Goal: Transaction & Acquisition: Obtain resource

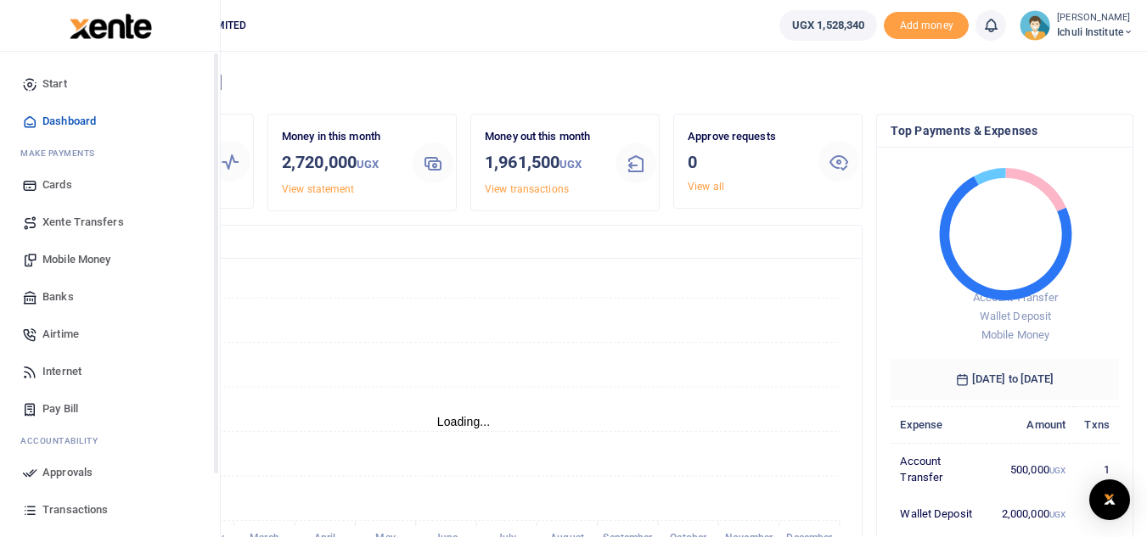
scroll to position [14, 14]
click at [77, 257] on span "Mobile Money" at bounding box center [76, 259] width 68 height 17
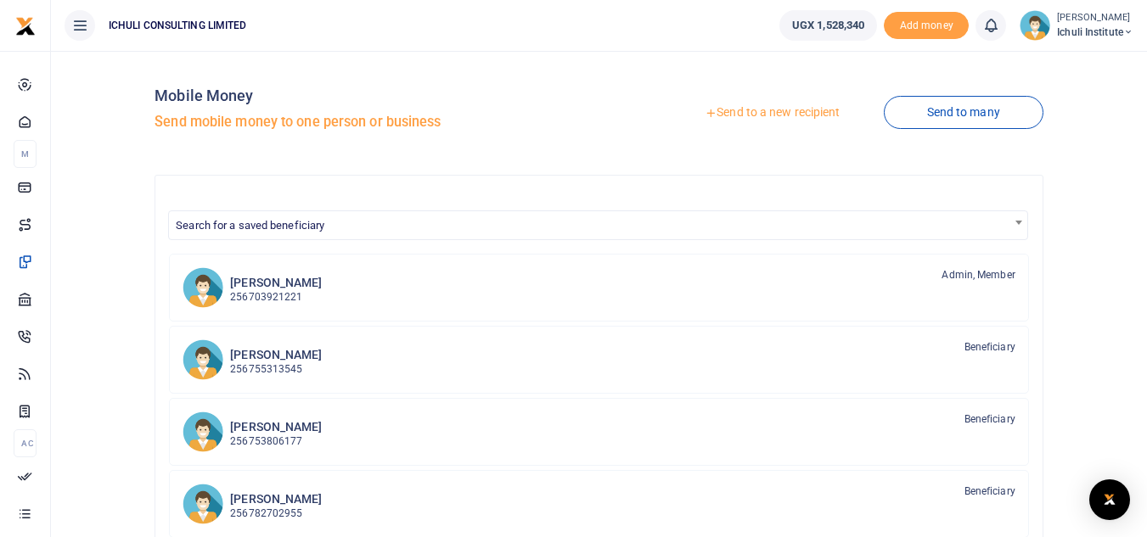
click at [738, 108] on link "Send to a new recipient" at bounding box center [772, 113] width 222 height 31
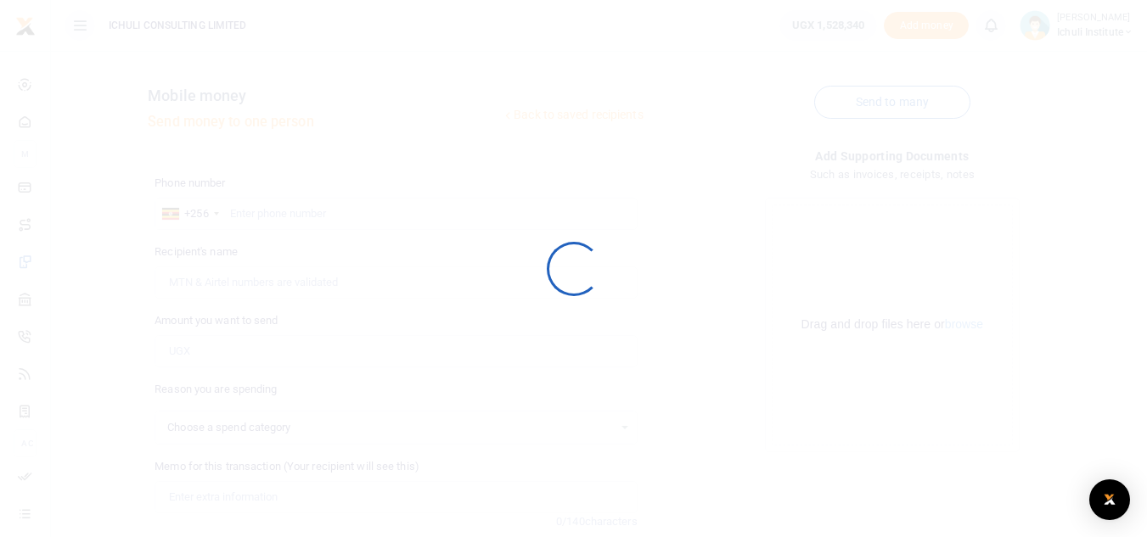
select select
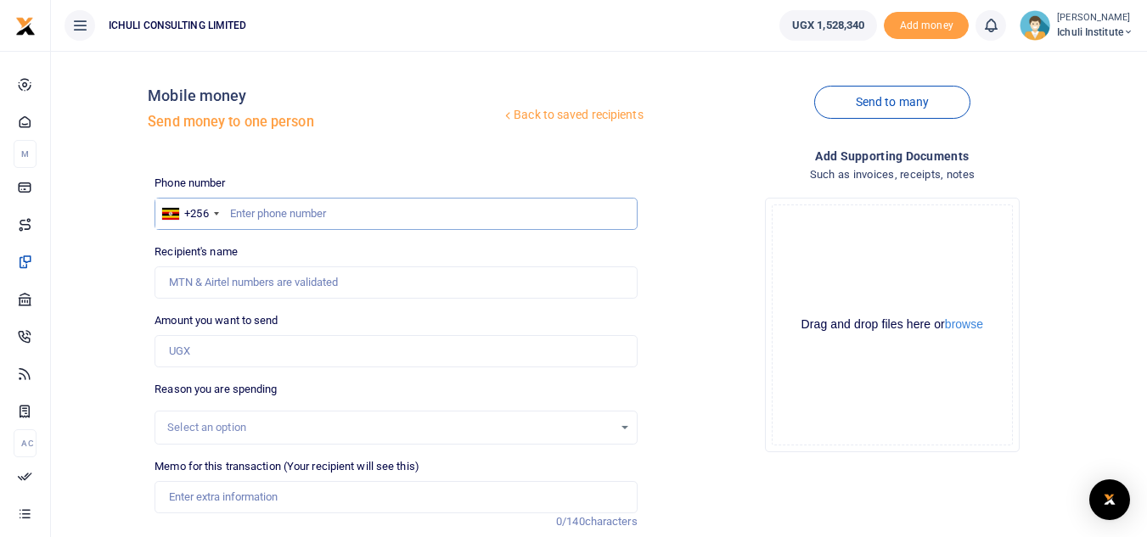
click at [286, 216] on input "text" at bounding box center [395, 214] width 482 height 32
paste input "789662327"
type input "789662327"
type input "James Opio"
type input "789662327"
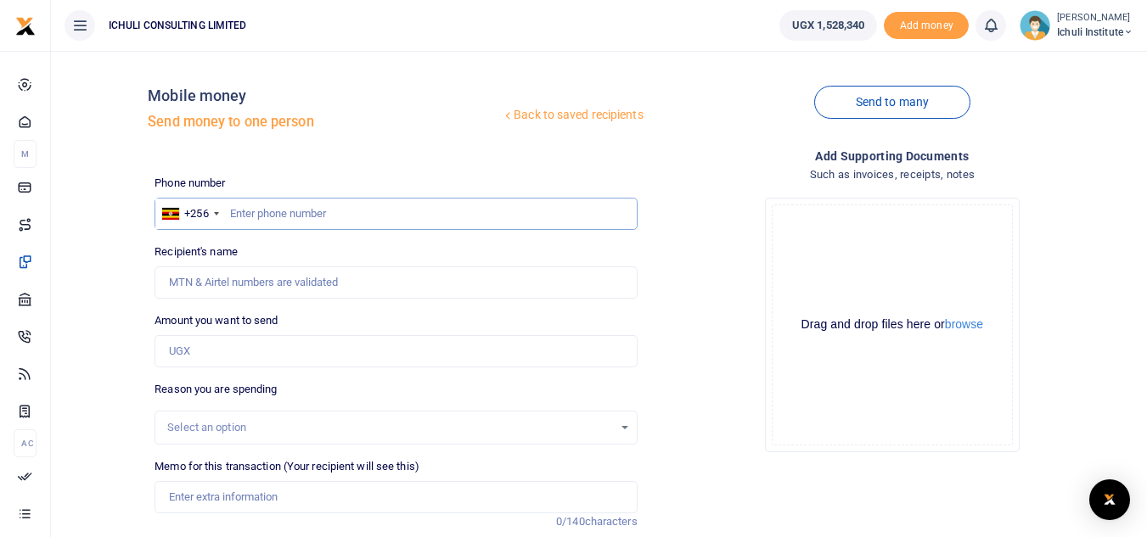
click at [266, 215] on input "text" at bounding box center [395, 214] width 482 height 32
paste input "782692047"
type input "782692047"
type input "John Mark Muwangala"
drag, startPoint x: 294, startPoint y: 217, endPoint x: 230, endPoint y: 209, distance: 64.2
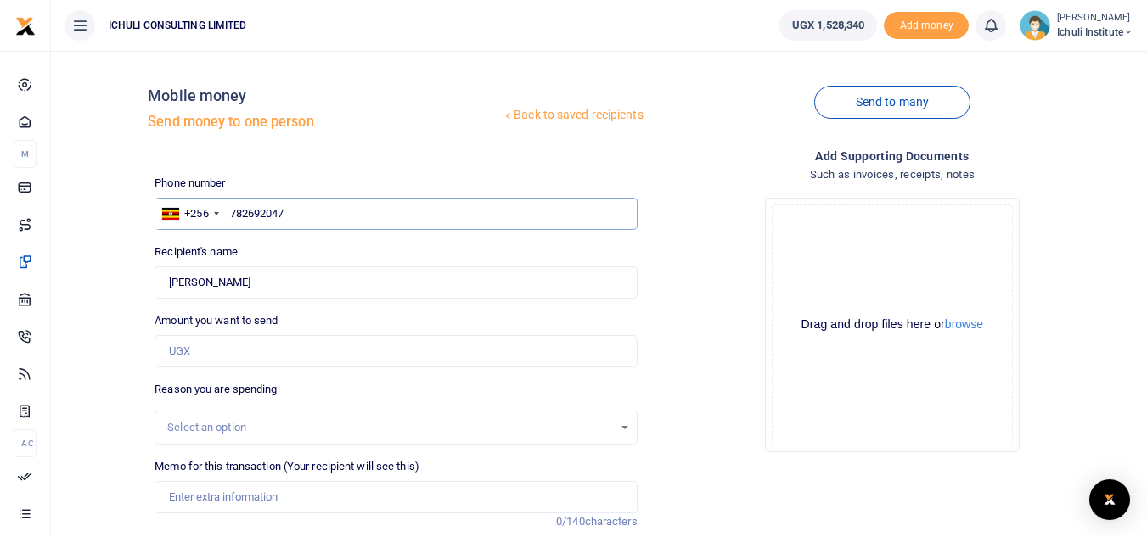
click at [230, 209] on input "782692047" at bounding box center [395, 214] width 482 height 32
paste input "3786702"
type input "783786702"
type input "Apiso Recho"
type input "783786702"
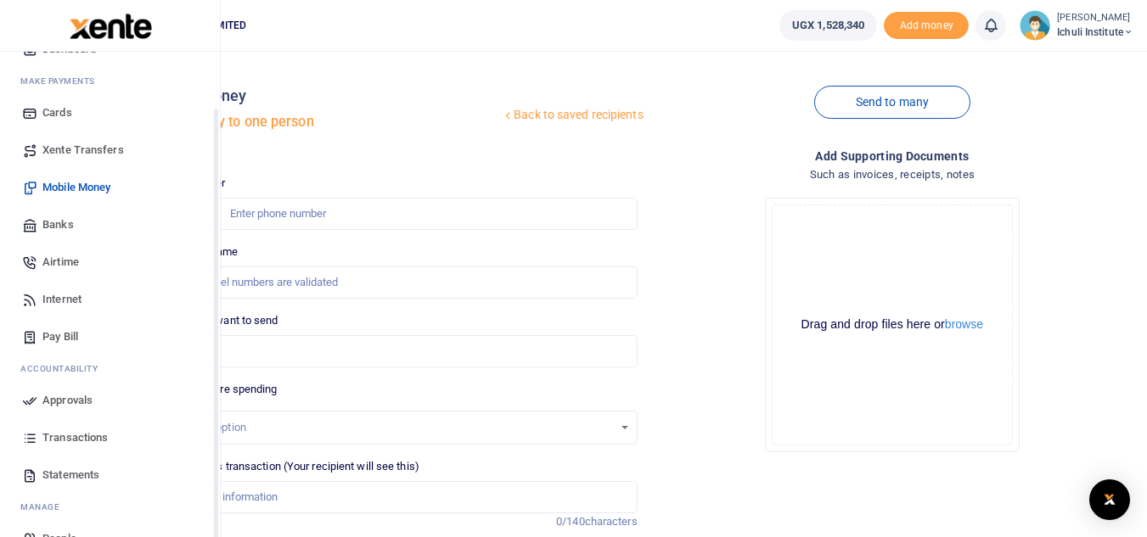
drag, startPoint x: 215, startPoint y: 450, endPoint x: 205, endPoint y: 513, distance: 63.6
click at [205, 513] on div "Start Dashboard M ake Payments Cards Xente Transfers Mobile Money Banks Airtime…" at bounding box center [110, 320] width 220 height 537
click at [83, 473] on span "Statements" at bounding box center [70, 472] width 57 height 17
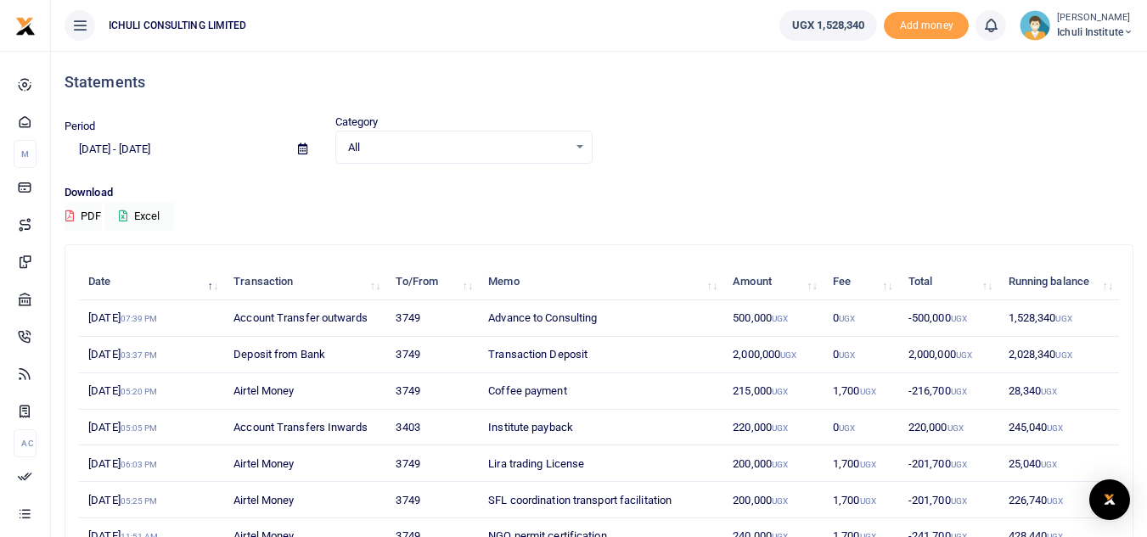
click at [301, 150] on icon at bounding box center [302, 148] width 9 height 11
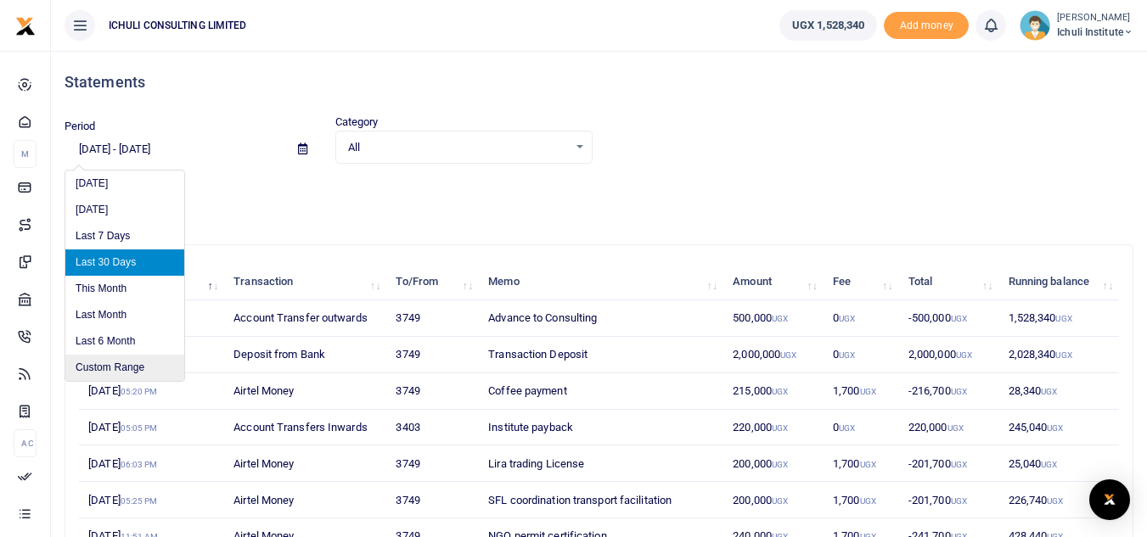
click at [109, 363] on li "Custom Range" at bounding box center [124, 368] width 119 height 26
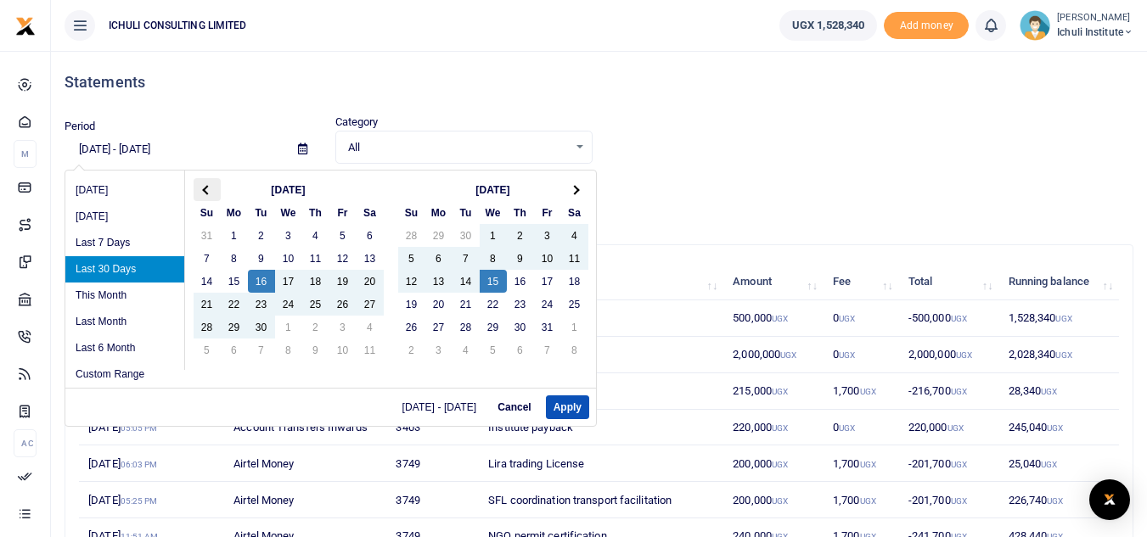
click at [209, 188] on span at bounding box center [206, 189] width 9 height 9
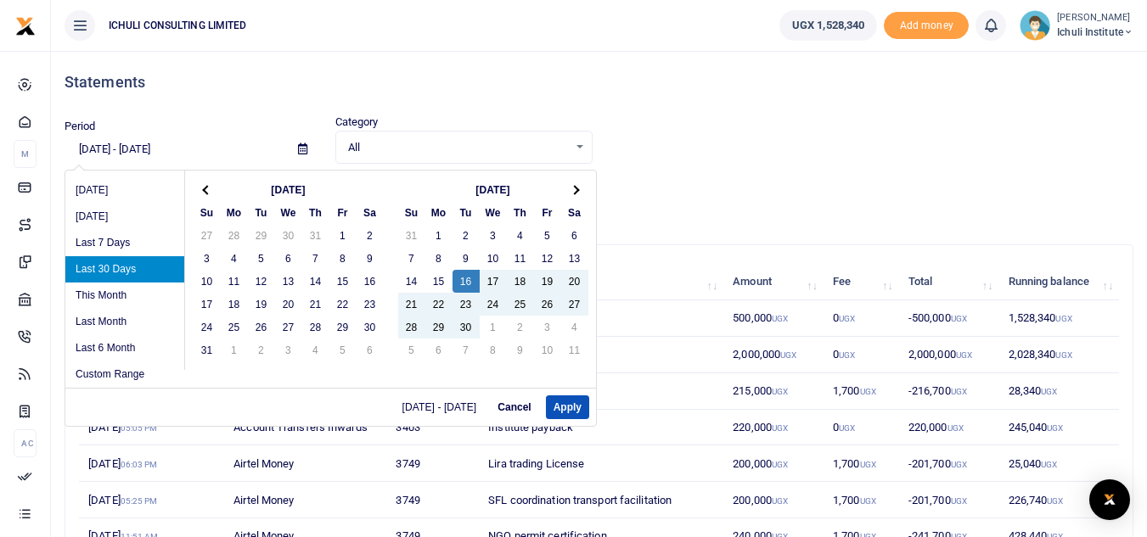
click at [209, 188] on span at bounding box center [206, 189] width 9 height 9
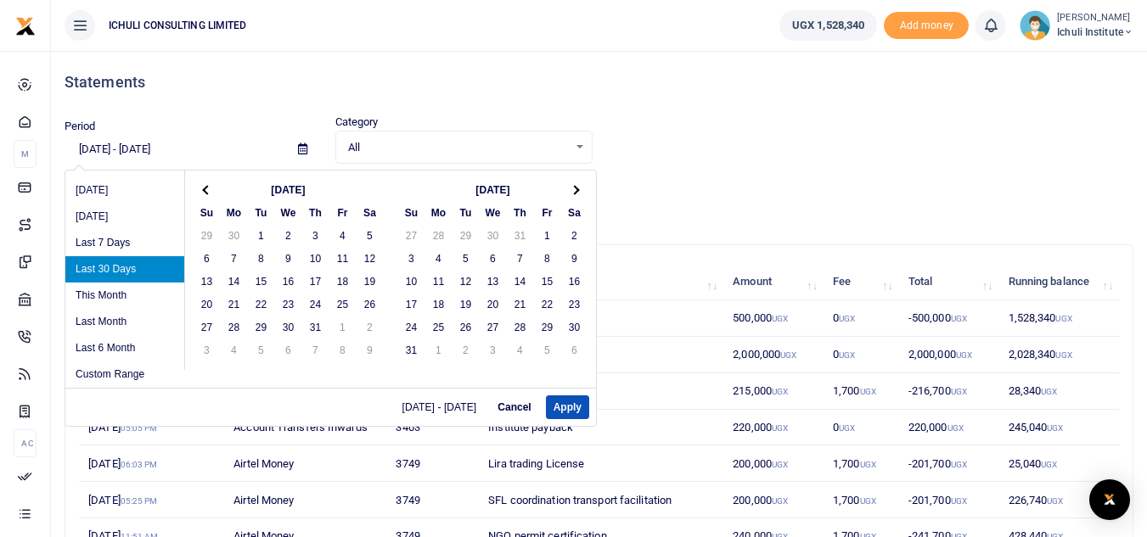
click at [209, 188] on span at bounding box center [206, 189] width 9 height 9
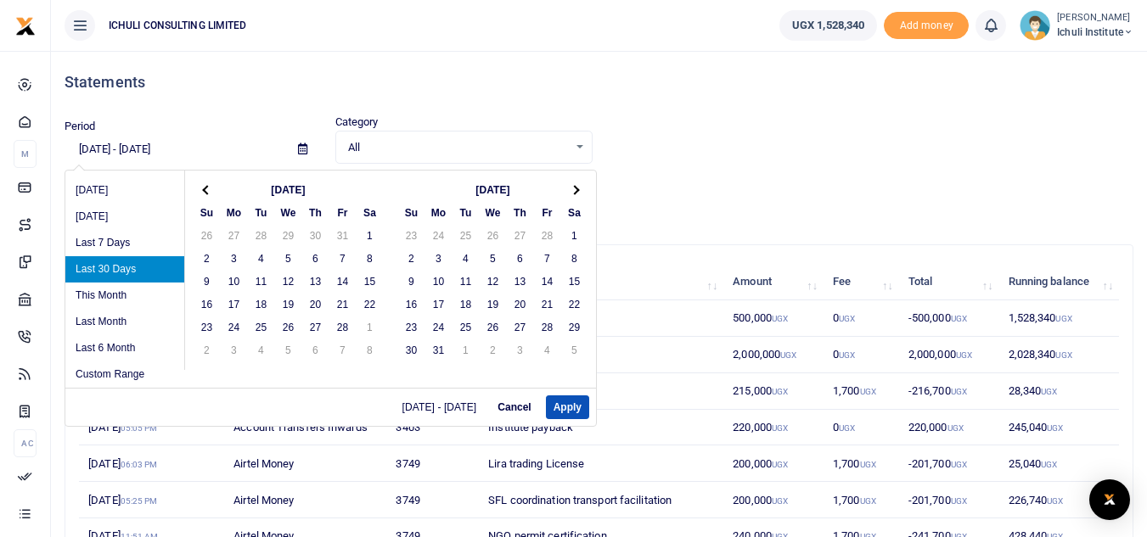
click at [209, 188] on span at bounding box center [206, 189] width 9 height 9
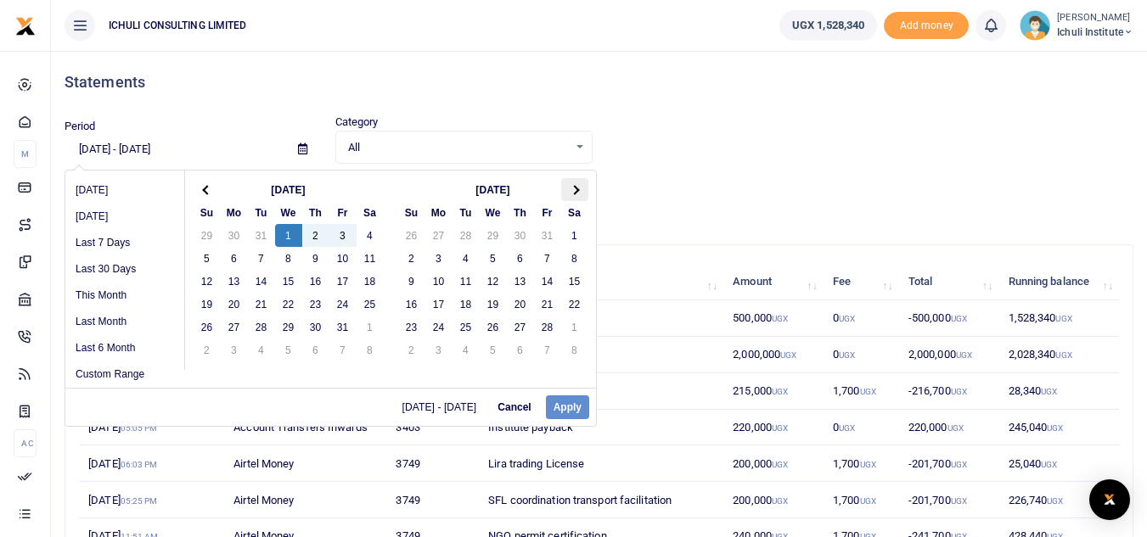
click at [573, 193] on span at bounding box center [574, 189] width 9 height 9
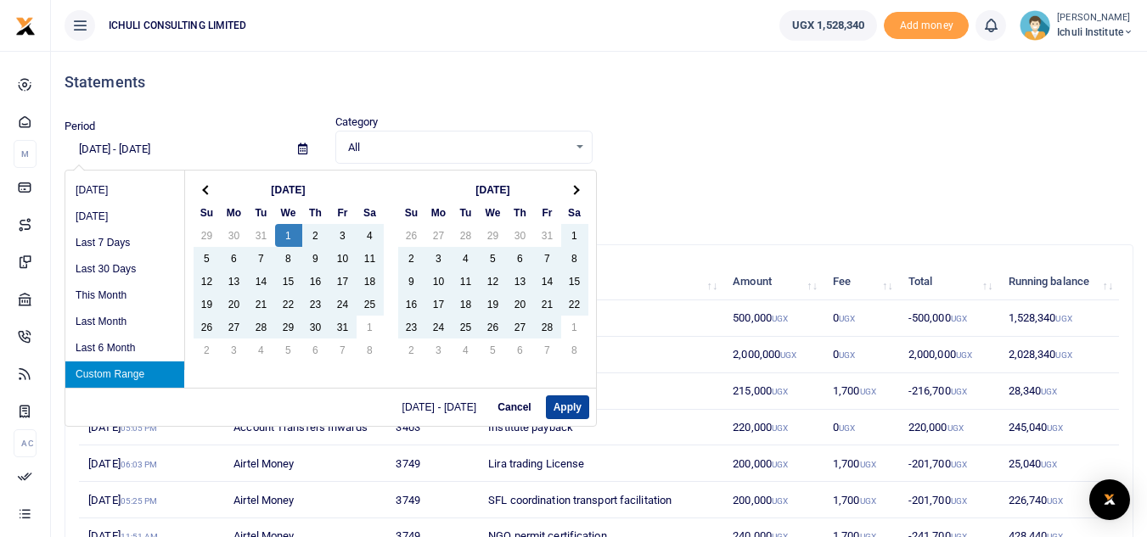
click at [561, 404] on button "Apply" at bounding box center [567, 408] width 43 height 24
type input "[DATE] - [DATE]"
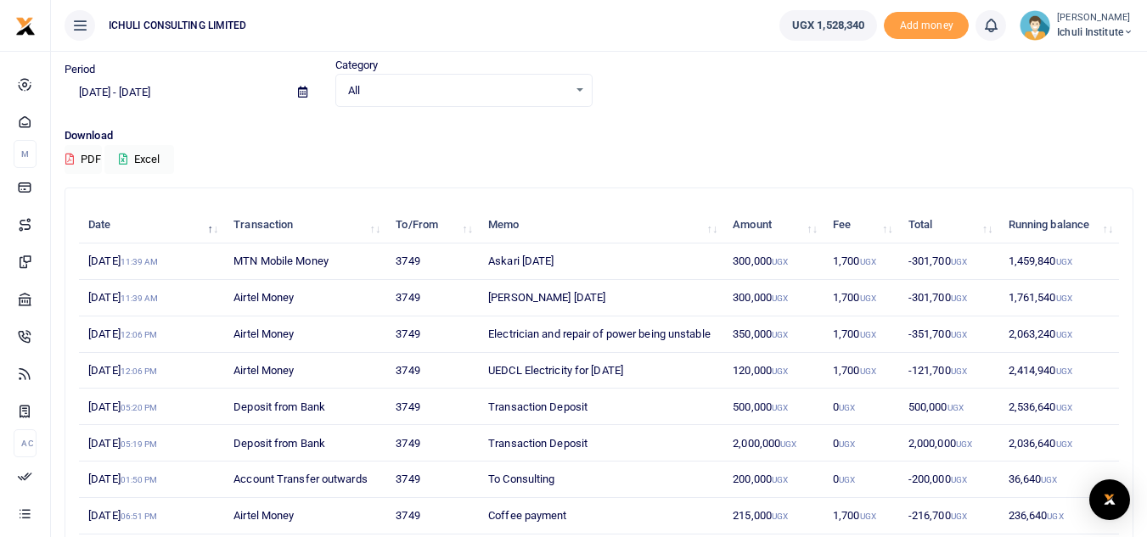
scroll to position [54, 0]
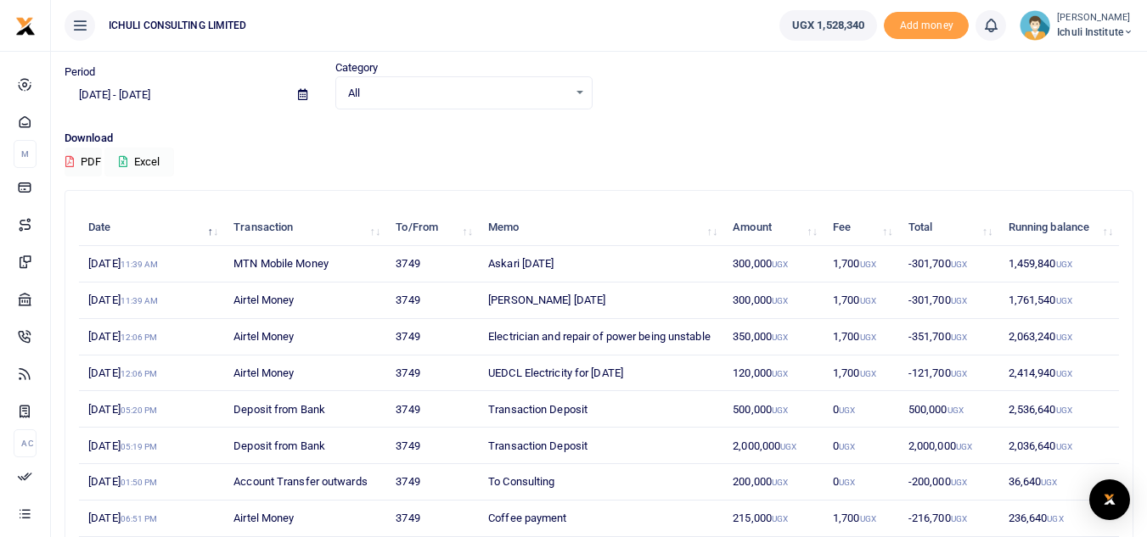
click at [154, 162] on button "Excel" at bounding box center [139, 162] width 70 height 29
